Goal: Task Accomplishment & Management: Manage account settings

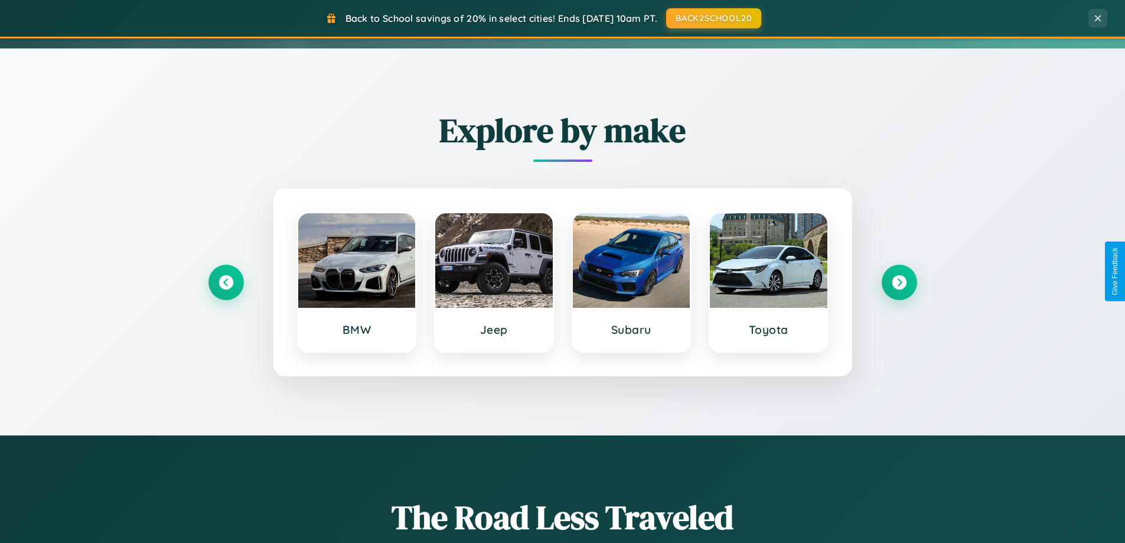
scroll to position [813, 0]
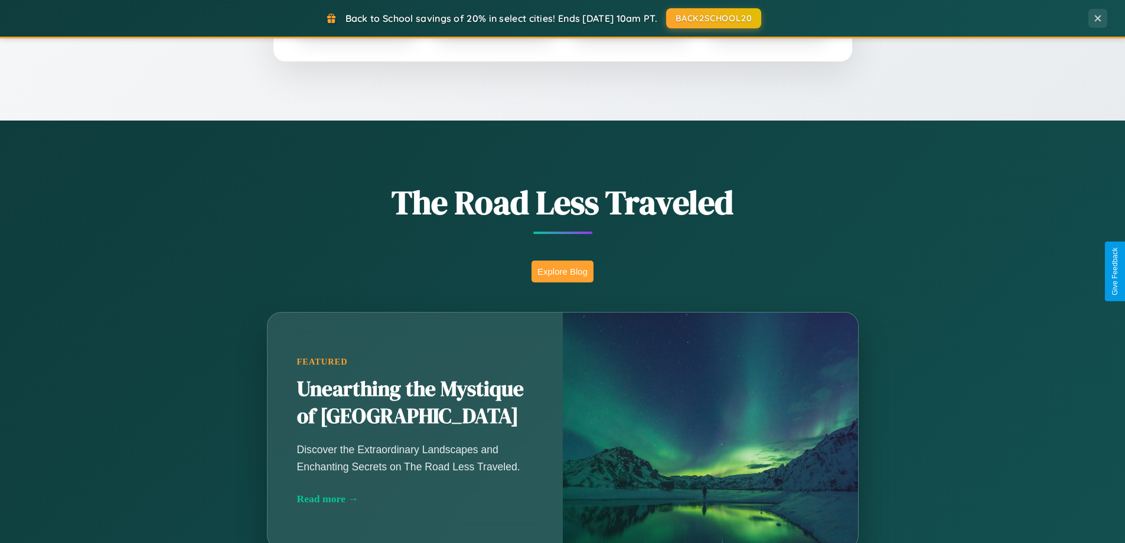
click at [562, 271] on button "Explore Blog" at bounding box center [563, 271] width 62 height 22
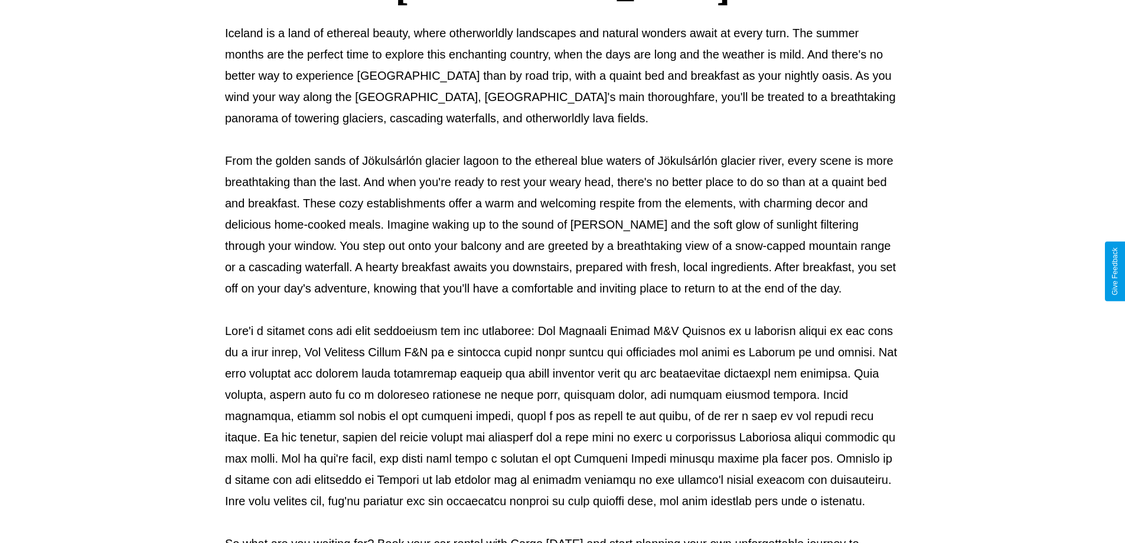
scroll to position [382, 0]
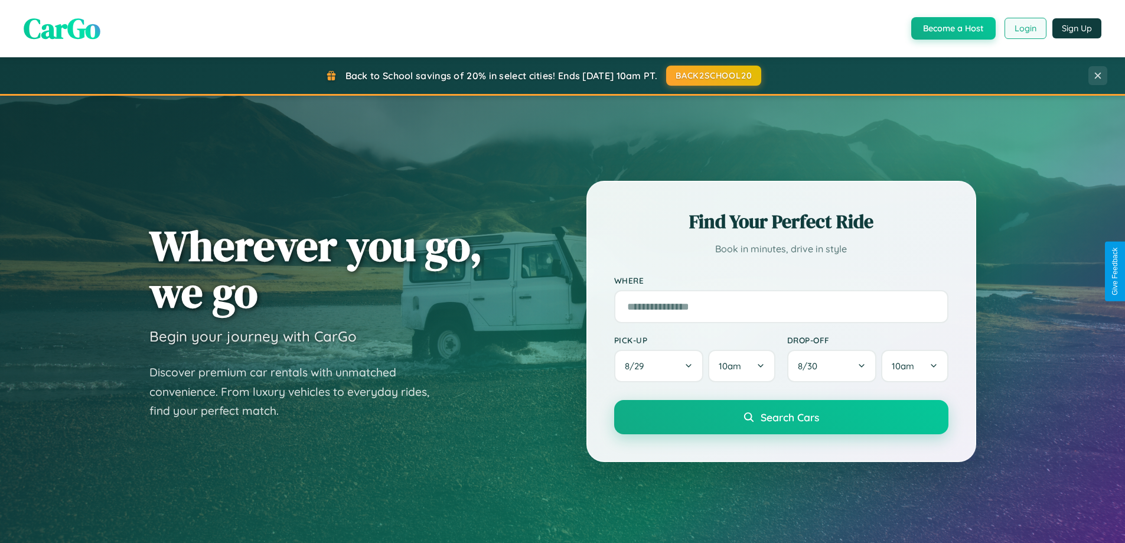
click at [1025, 28] on button "Login" at bounding box center [1026, 28] width 42 height 21
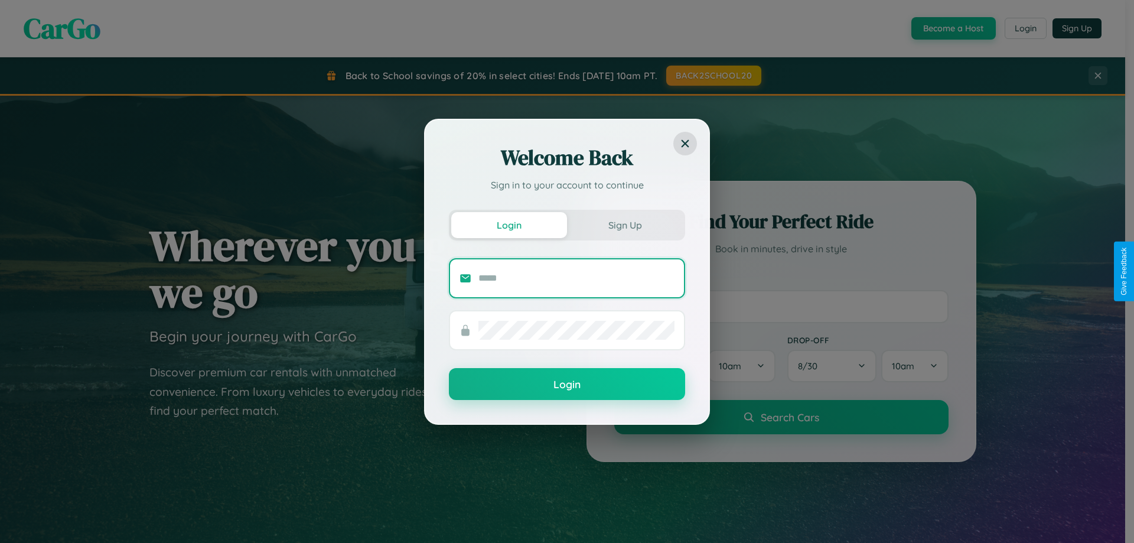
click at [576, 278] on input "text" at bounding box center [576, 278] width 196 height 19
type input "**********"
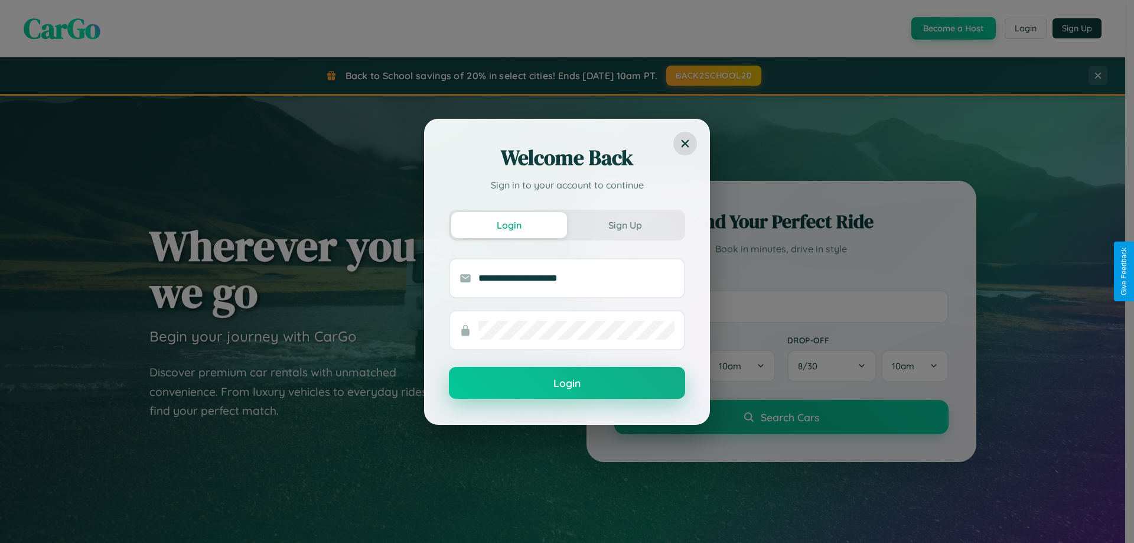
click at [567, 383] on button "Login" at bounding box center [567, 383] width 236 height 32
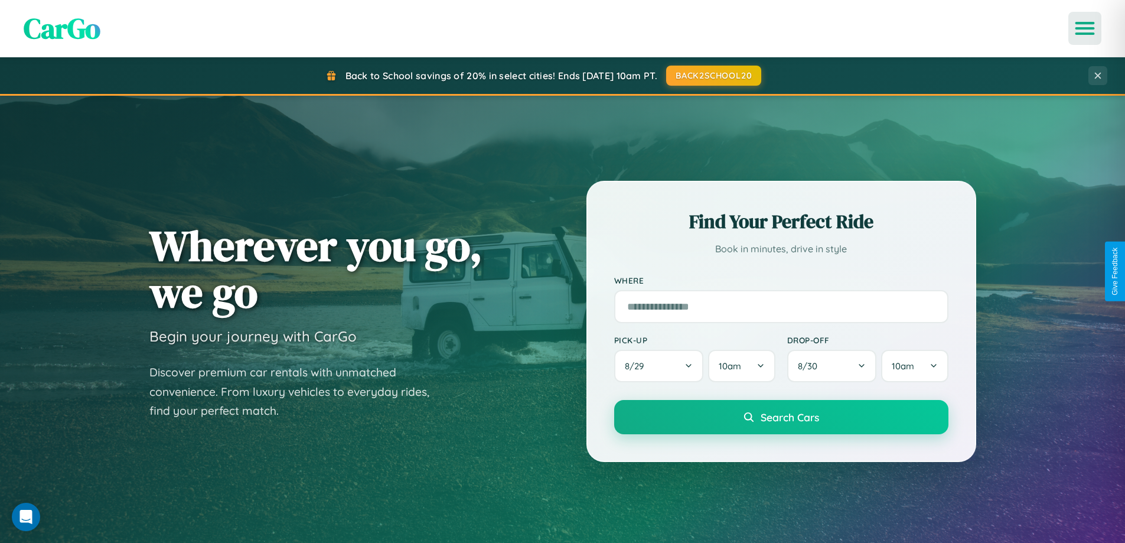
click at [1085, 28] on icon "Open menu" at bounding box center [1085, 28] width 17 height 11
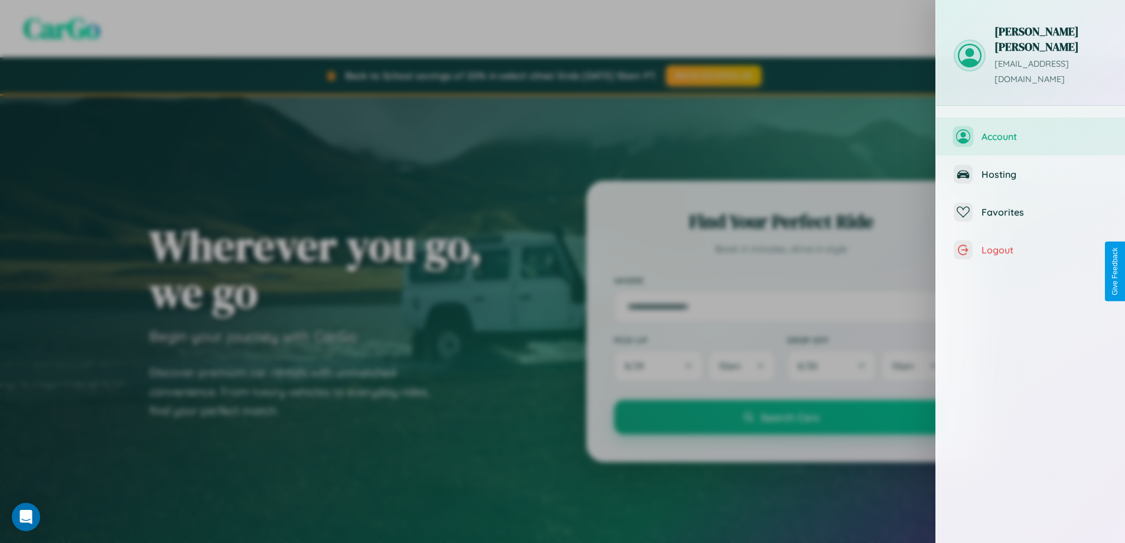
click at [1031, 131] on span "Account" at bounding box center [1045, 137] width 126 height 12
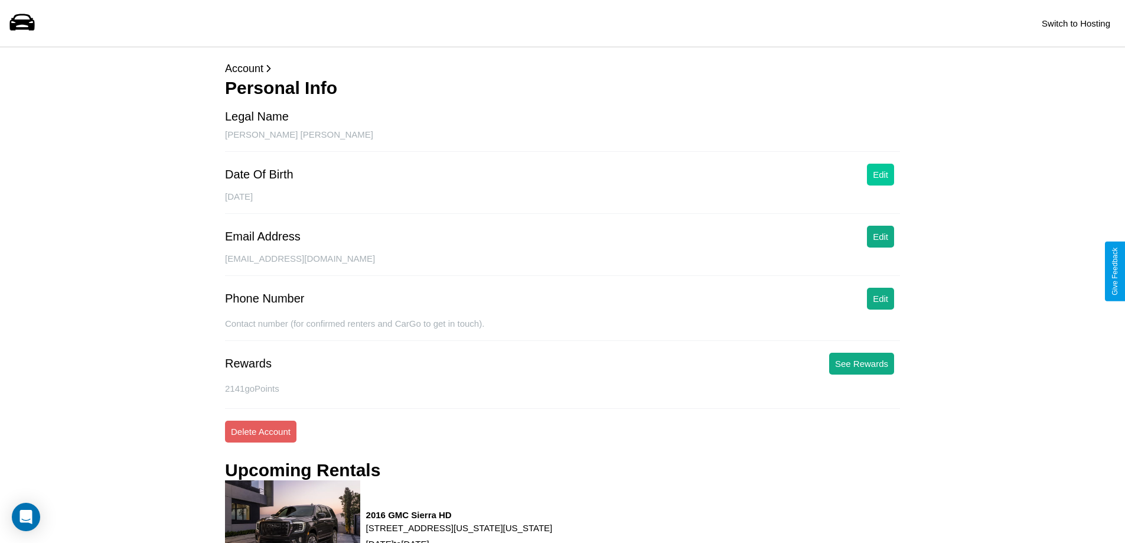
click at [881, 174] on button "Edit" at bounding box center [880, 175] width 27 height 22
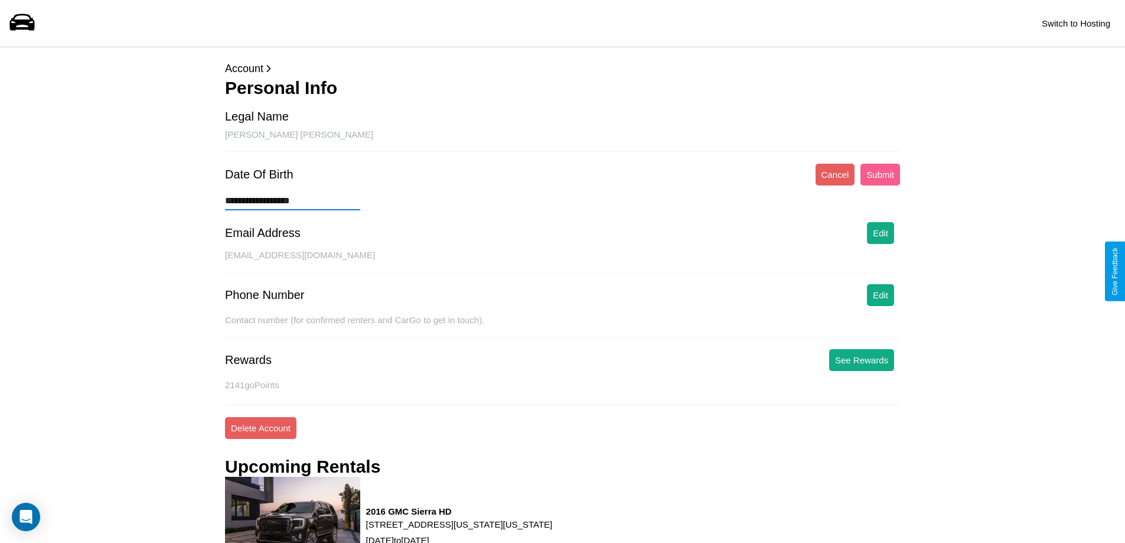
type input "**********"
